Goal: Transaction & Acquisition: Obtain resource

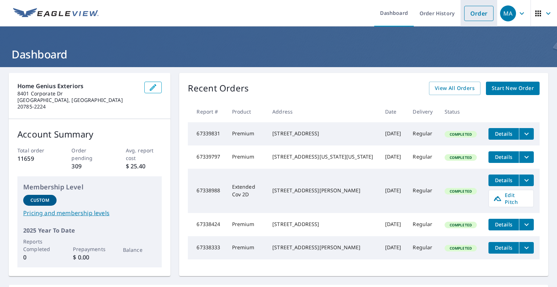
click at [469, 13] on link "Order" at bounding box center [478, 13] width 29 height 15
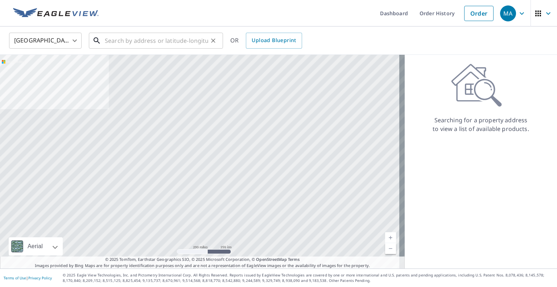
click at [191, 41] on input "text" at bounding box center [156, 40] width 103 height 20
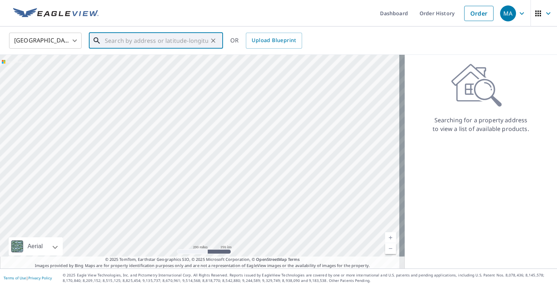
paste input "[STREET_ADDRESS][PERSON_NAME][PERSON_NAME]"
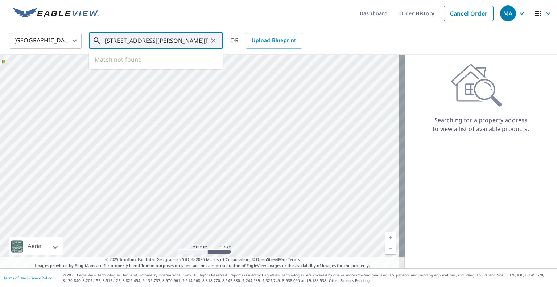
scroll to position [0, 5]
type input "[STREET_ADDRESS][PERSON_NAME][PERSON_NAME]"
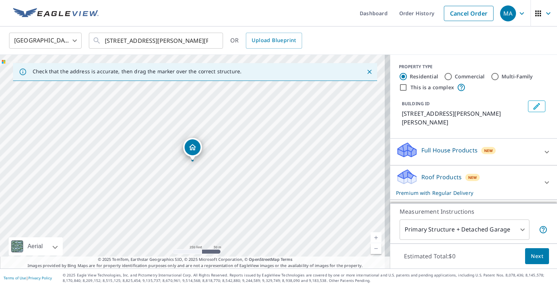
click at [494, 225] on body "MA MA Dashboard Order History Cancel Order MA [GEOGRAPHIC_DATA] US ​ [STREET_AD…" at bounding box center [278, 143] width 557 height 287
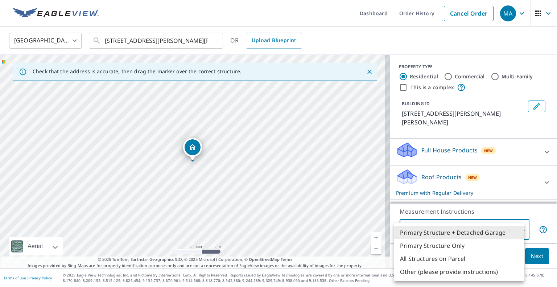
click at [489, 243] on li "Primary Structure Only" at bounding box center [459, 245] width 130 height 13
type input "2"
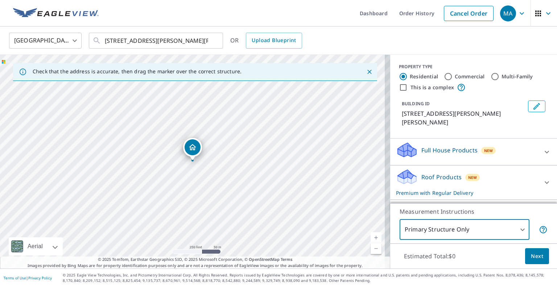
click at [531, 255] on span "Next" at bounding box center [537, 256] width 12 height 9
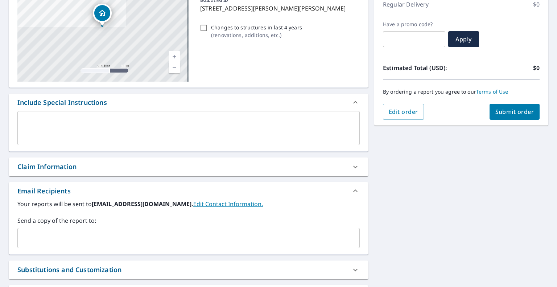
scroll to position [109, 0]
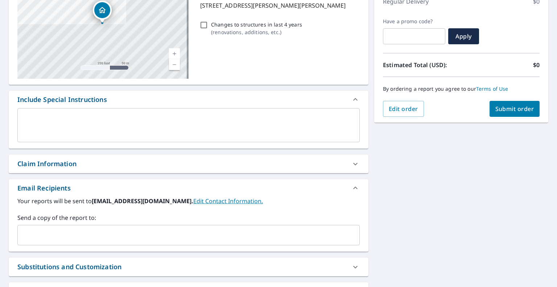
click at [136, 233] on input "text" at bounding box center [183, 235] width 325 height 14
paste input "[EMAIL_ADDRESS][DOMAIN_NAME]"
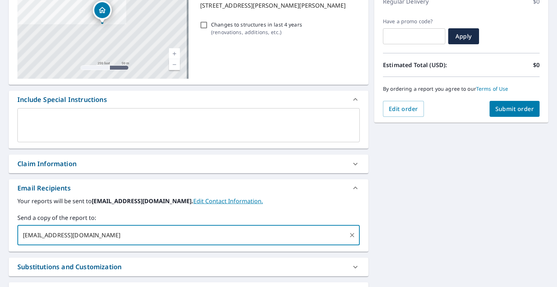
type input "[EMAIL_ADDRESS][DOMAIN_NAME]"
checkbox input "true"
click at [218, 235] on input "text" at bounding box center [230, 235] width 231 height 14
paste input "[EMAIL_ADDRESS][DOMAIN_NAME]"
type input "[EMAIL_ADDRESS][DOMAIN_NAME]"
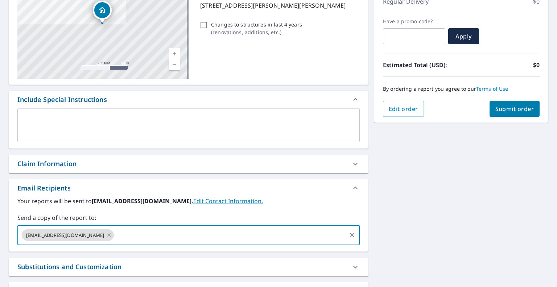
click at [459, 205] on div "[STREET_ADDRESS][PERSON_NAME][PERSON_NAME] Aerial Road A standard road map Aeri…" at bounding box center [278, 143] width 557 height 371
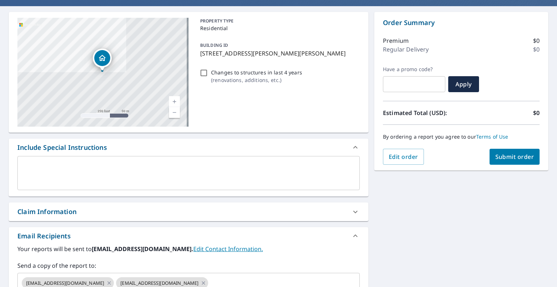
scroll to position [0, 0]
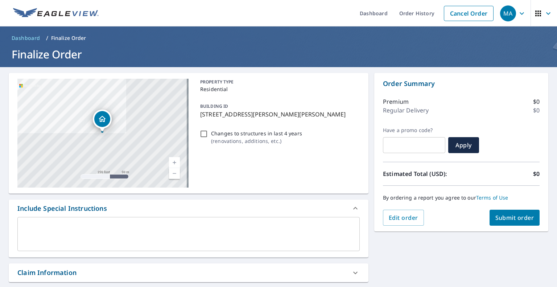
click at [504, 215] on span "Submit order" at bounding box center [514, 218] width 39 height 8
checkbox input "true"
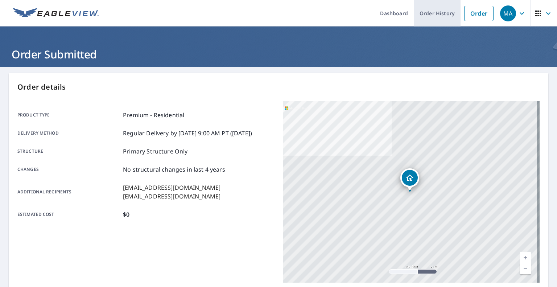
click at [466, 15] on link "Order" at bounding box center [478, 13] width 29 height 15
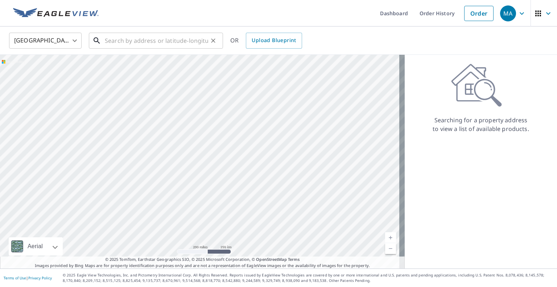
click at [169, 39] on input "text" at bounding box center [156, 40] width 103 height 20
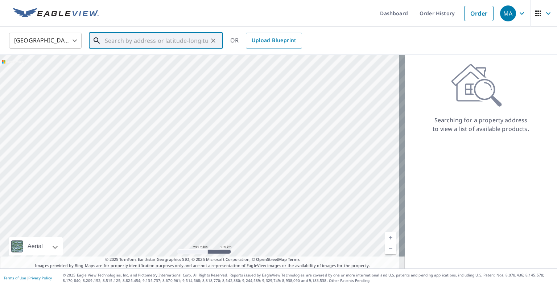
paste input "[STREET_ADDRESS]"
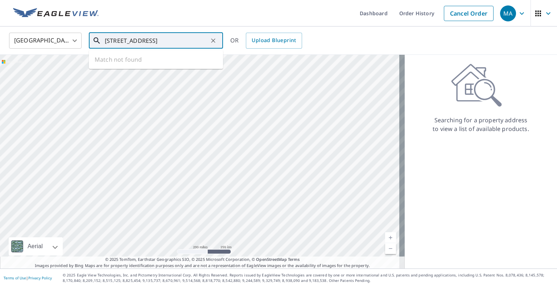
type input "[STREET_ADDRESS]"
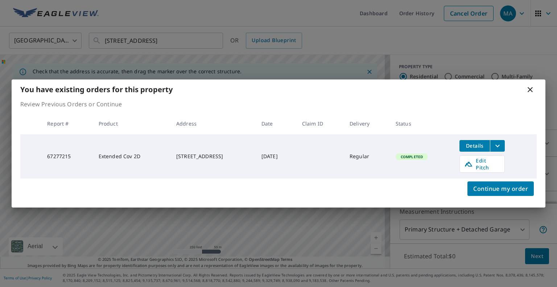
click at [502, 149] on icon "filesDropdownBtn-67277215" at bounding box center [497, 145] width 9 height 9
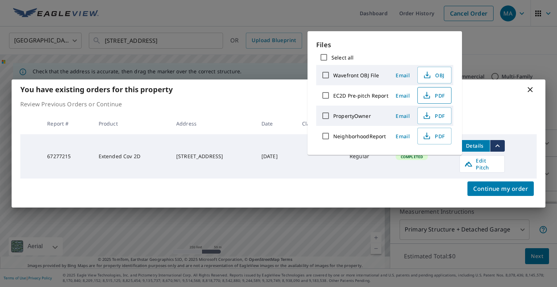
click at [430, 94] on span "PDF" at bounding box center [433, 95] width 23 height 9
click at [477, 37] on div "You have existing orders for this property Review Previous Orders or Continue R…" at bounding box center [278, 143] width 557 height 287
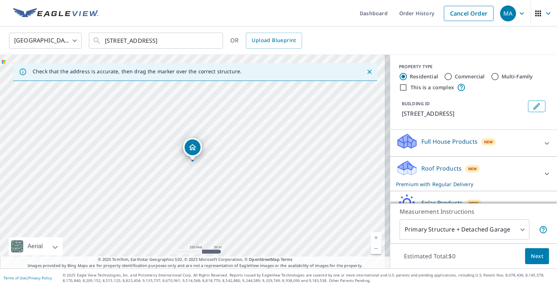
click at [89, 11] on img at bounding box center [56, 13] width 86 height 11
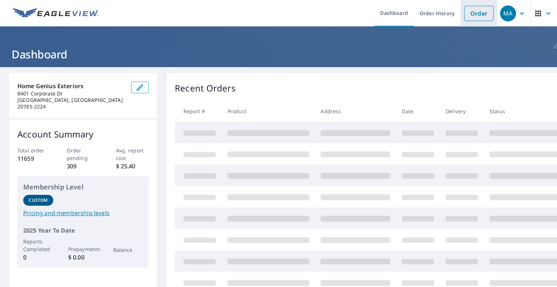
click at [477, 22] on li "Order" at bounding box center [479, 13] width 37 height 26
click at [477, 20] on link "Order" at bounding box center [478, 13] width 29 height 15
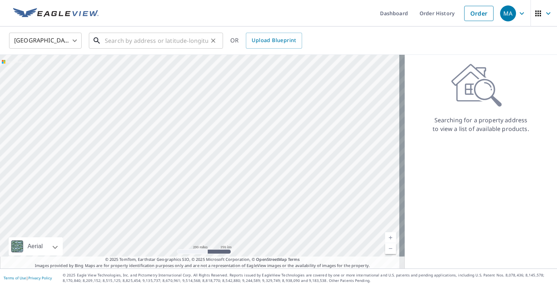
click at [188, 39] on input "text" at bounding box center [156, 40] width 103 height 20
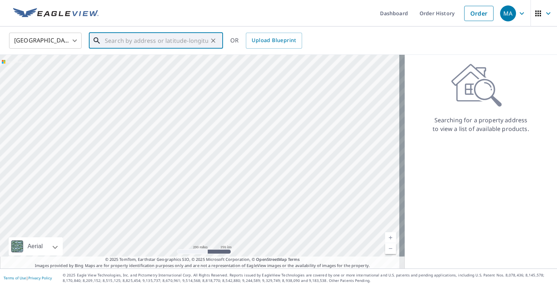
paste input "[STREET_ADDRESS]"
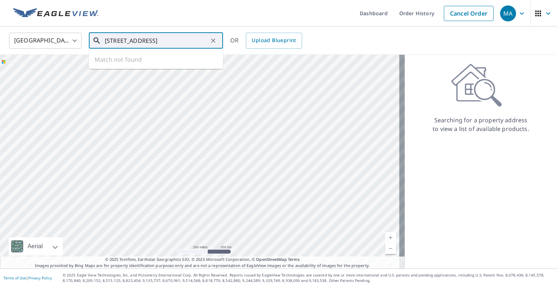
type input "[STREET_ADDRESS]"
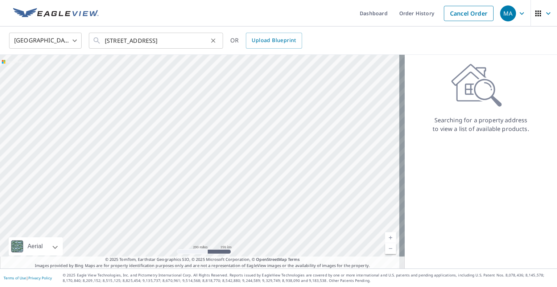
scroll to position [0, 0]
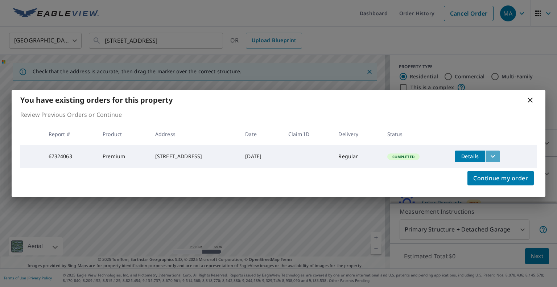
click at [500, 154] on button "filesDropdownBtn-67324063" at bounding box center [492, 157] width 15 height 12
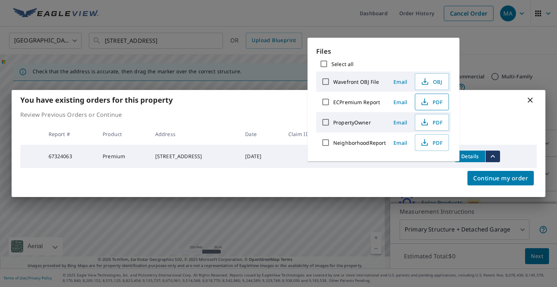
click at [432, 100] on span "PDF" at bounding box center [431, 102] width 23 height 9
